Goal: Information Seeking & Learning: Learn about a topic

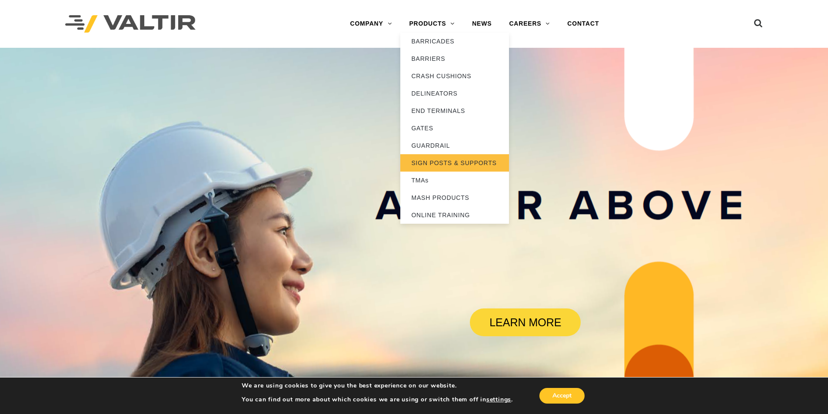
click at [433, 163] on link "SIGN POSTS & SUPPORTS" at bounding box center [454, 162] width 109 height 17
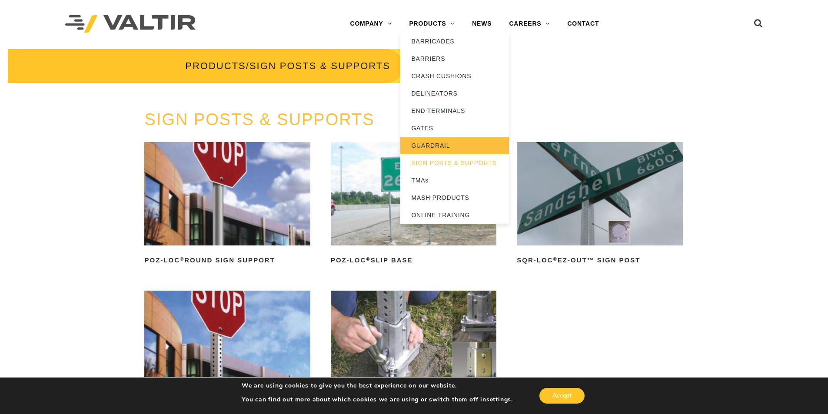
click at [429, 143] on link "GUARDRAIL" at bounding box center [454, 145] width 109 height 17
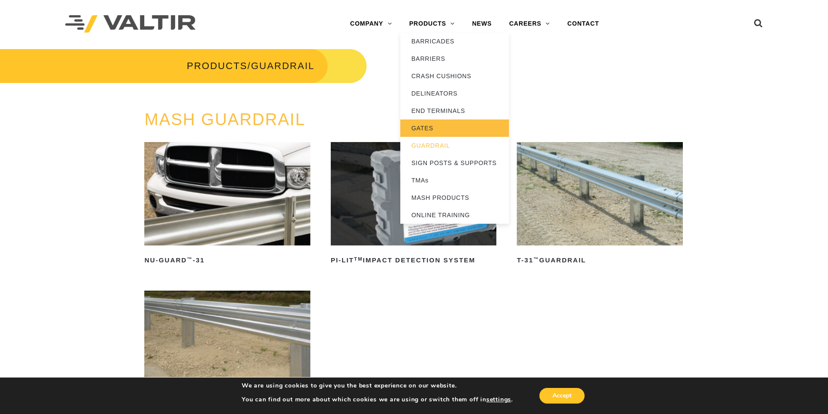
click at [419, 128] on link "GATES" at bounding box center [454, 128] width 109 height 17
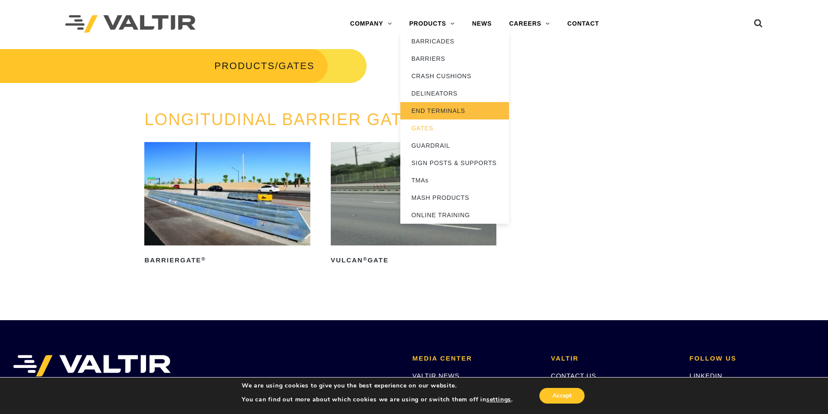
click at [429, 114] on link "END TERMINALS" at bounding box center [454, 110] width 109 height 17
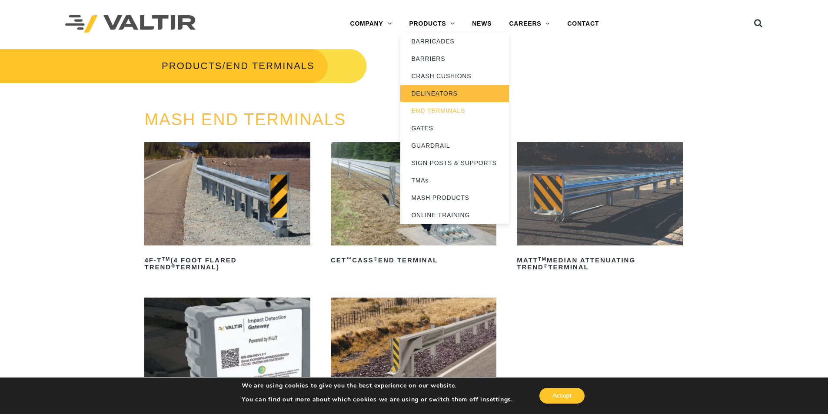
click at [435, 93] on link "DELINEATORS" at bounding box center [454, 93] width 109 height 17
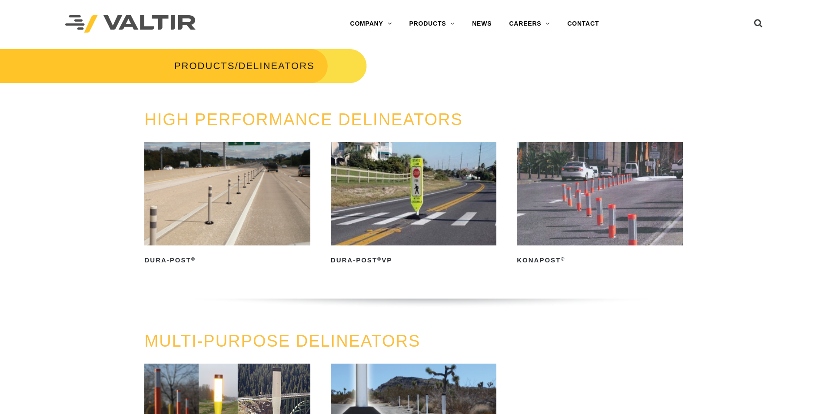
scroll to position [43, 0]
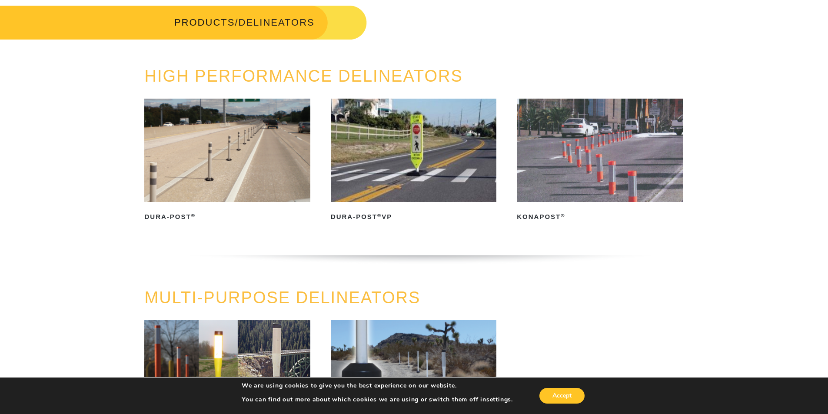
click at [211, 154] on img at bounding box center [227, 150] width 166 height 103
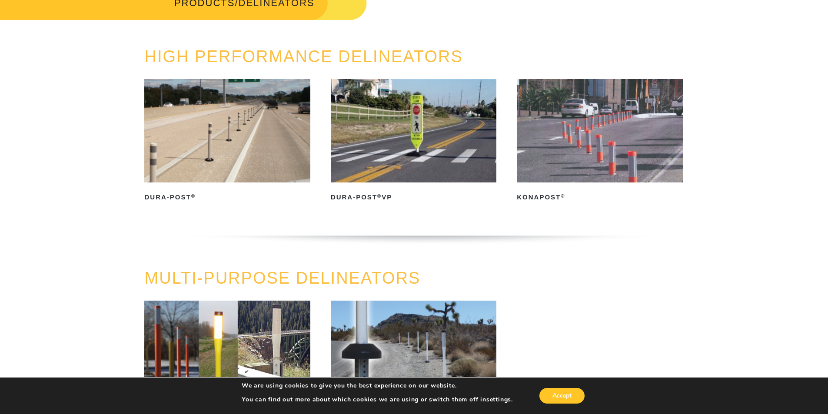
scroll to position [0, 0]
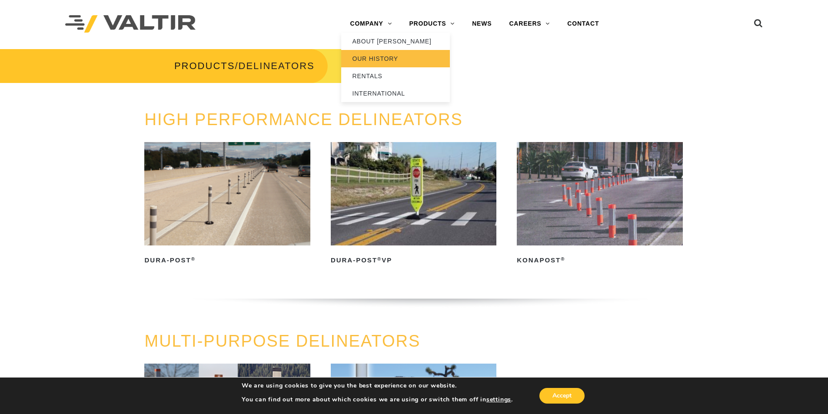
click at [375, 59] on link "OUR HISTORY" at bounding box center [395, 58] width 109 height 17
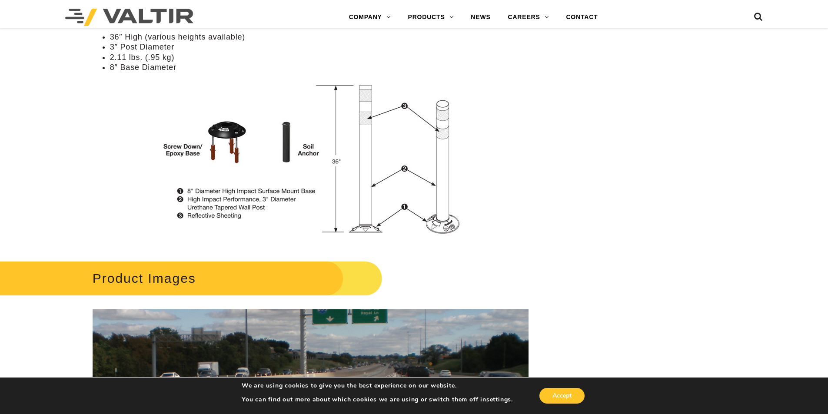
scroll to position [1043, 0]
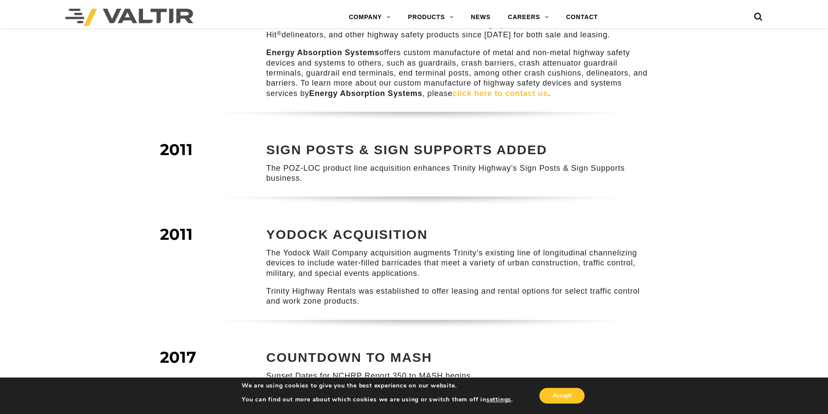
scroll to position [652, 0]
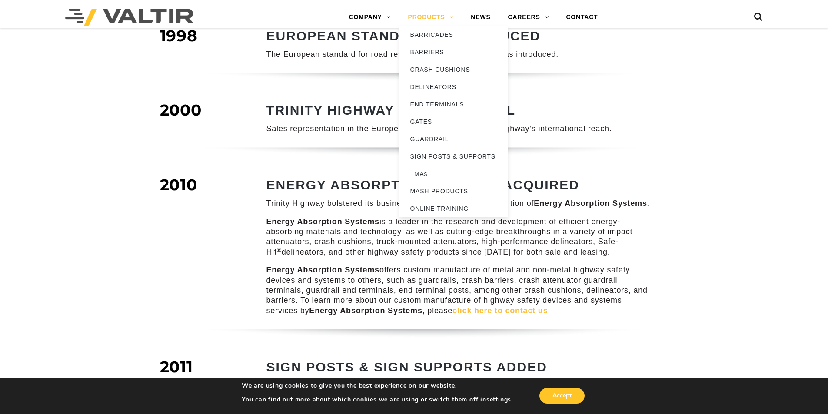
click at [422, 16] on link "PRODUCTS" at bounding box center [431, 17] width 63 height 17
